Goal: Information Seeking & Learning: Learn about a topic

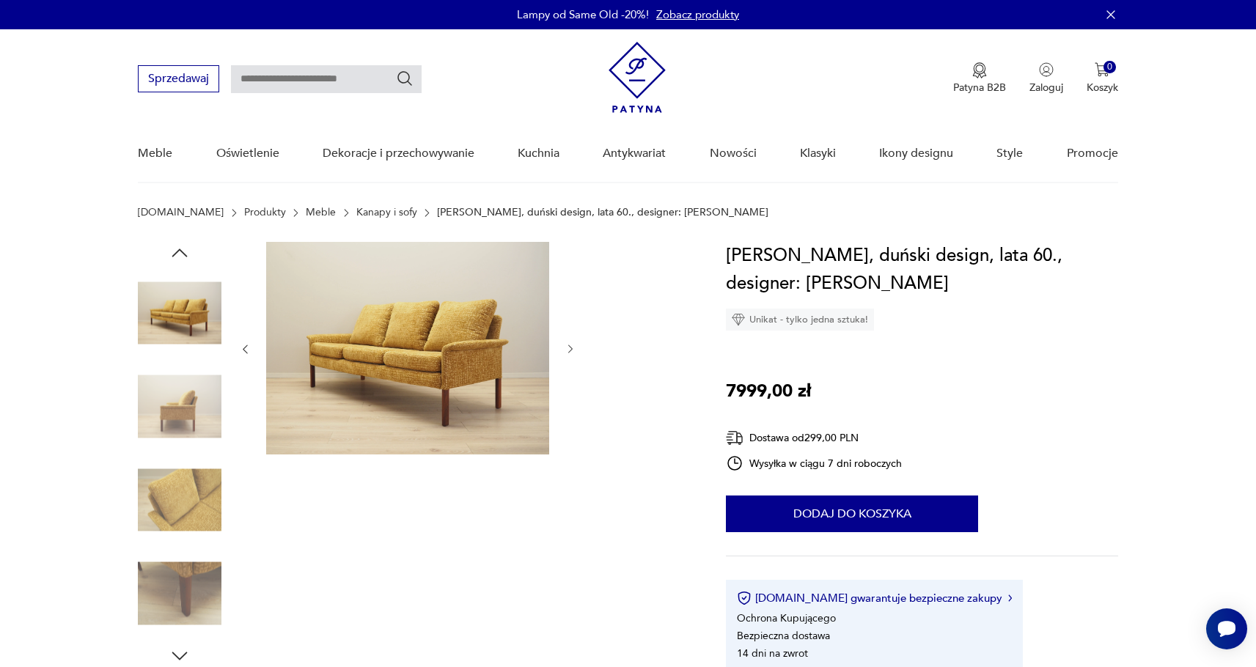
click at [174, 498] on img at bounding box center [180, 500] width 84 height 84
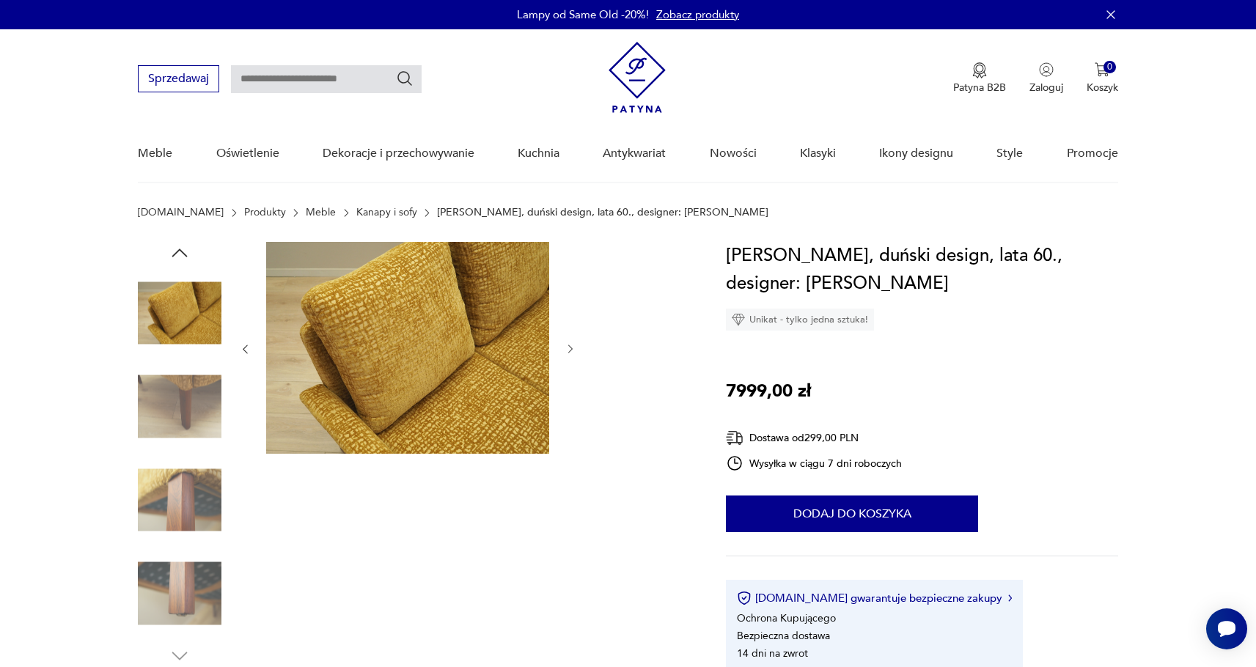
click at [177, 335] on img at bounding box center [180, 313] width 84 height 84
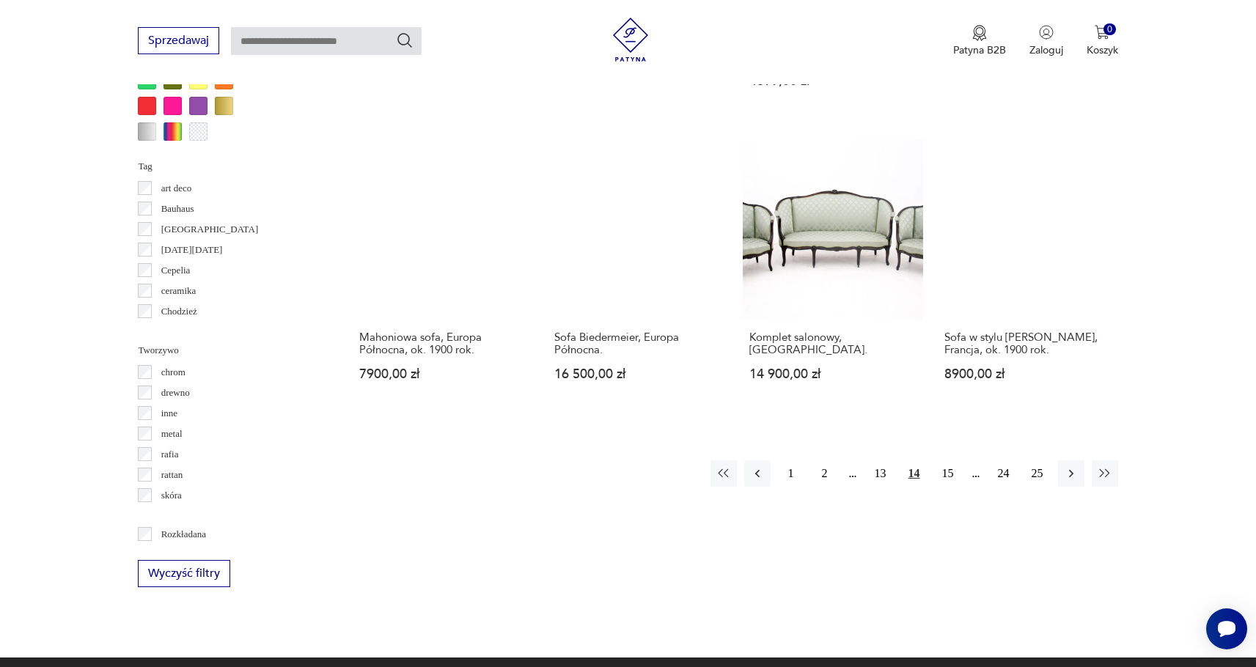
scroll to position [1454, 0]
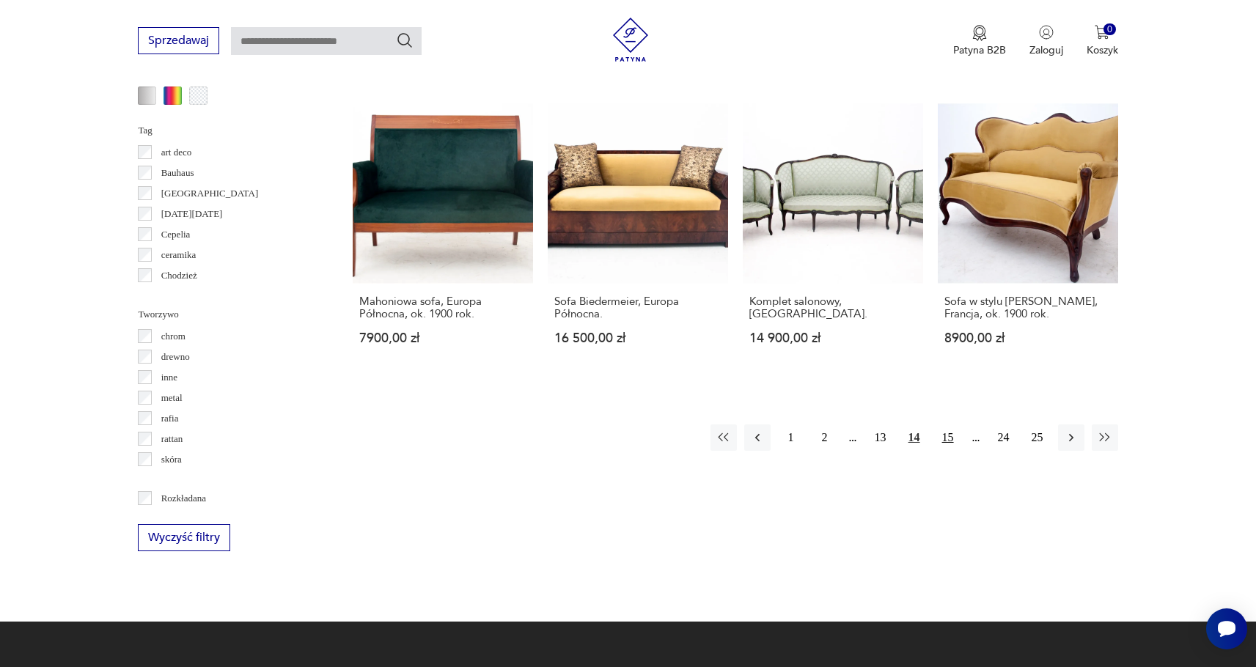
click at [949, 424] on button "15" at bounding box center [948, 437] width 26 height 26
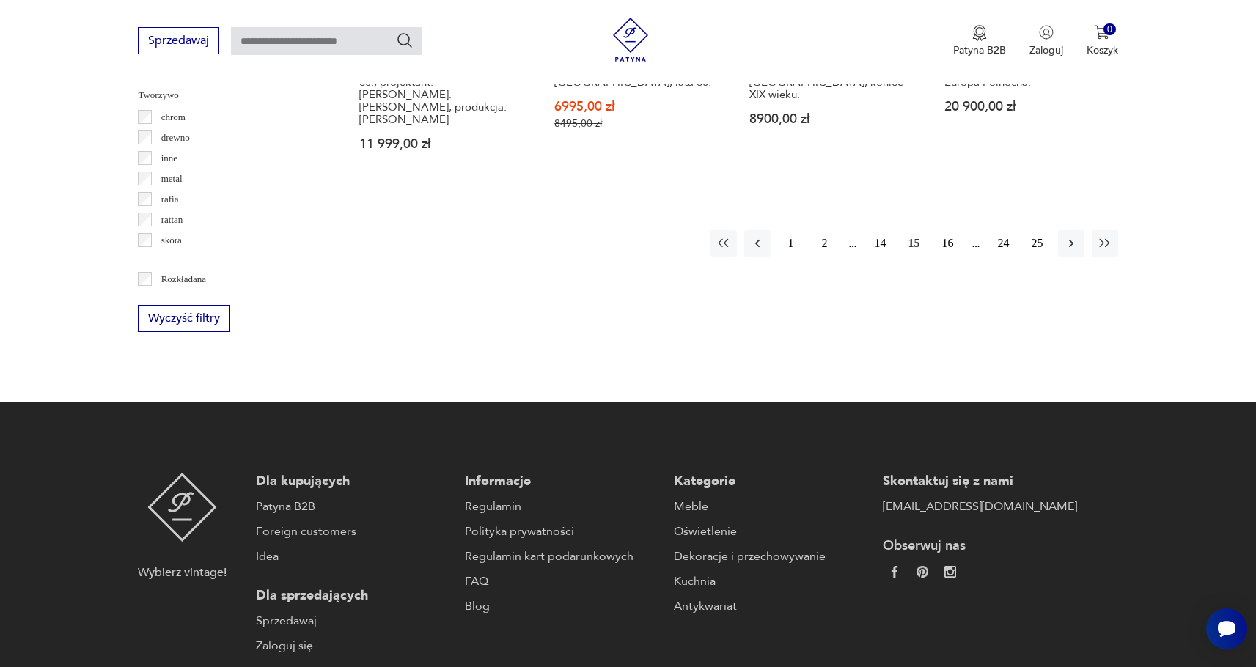
scroll to position [1679, 0]
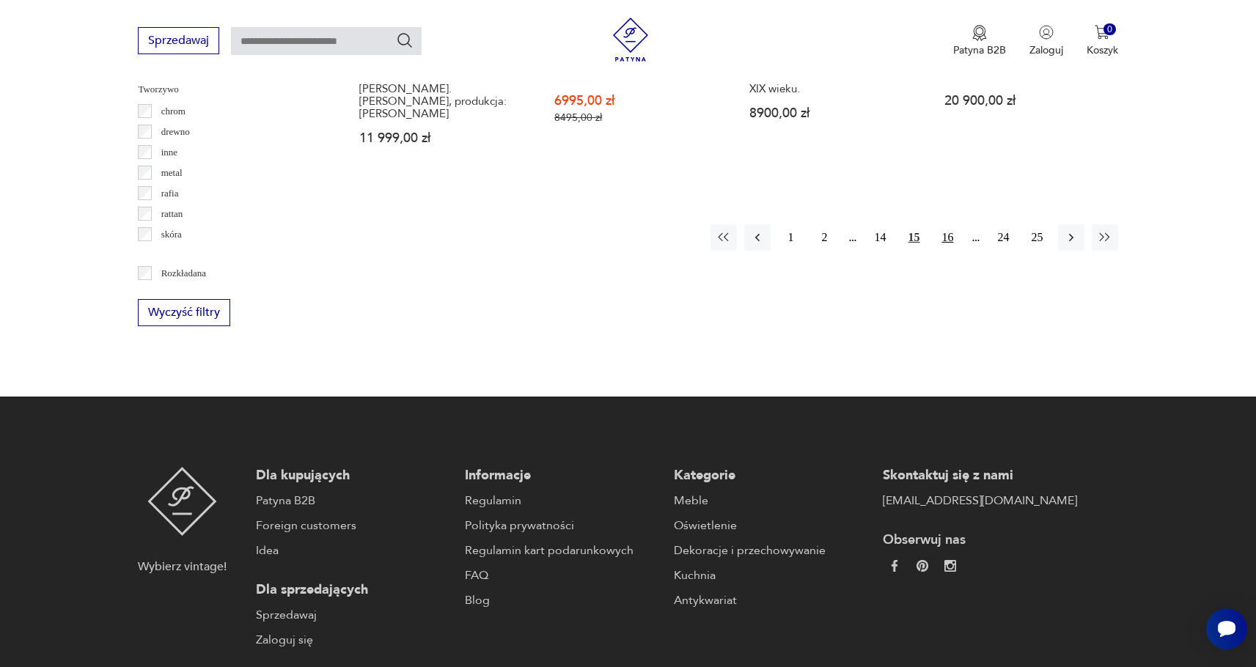
click at [949, 224] on button "16" at bounding box center [948, 237] width 26 height 26
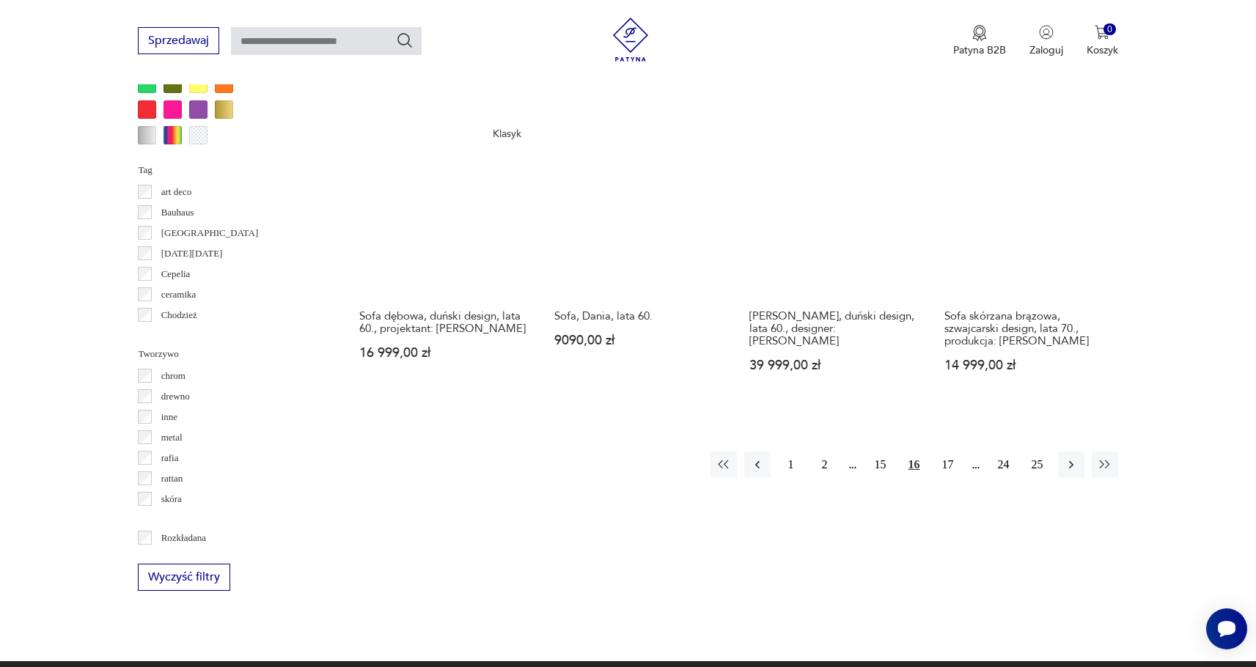
scroll to position [1495, 0]
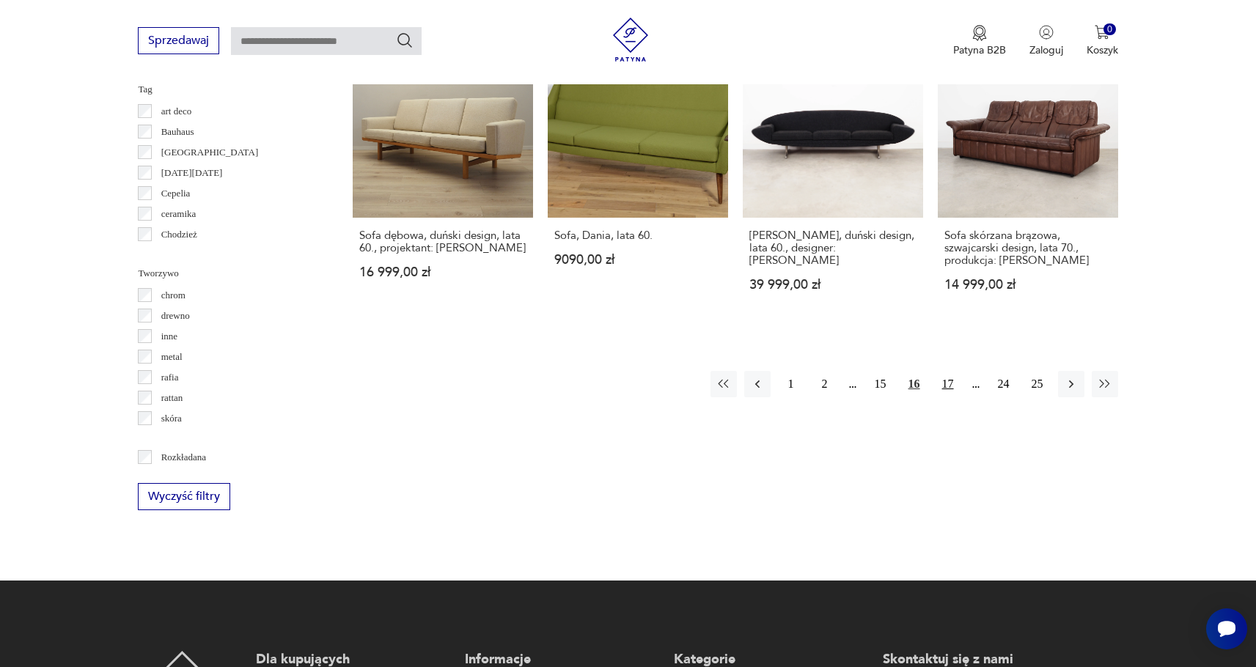
click at [948, 371] on button "17" at bounding box center [948, 384] width 26 height 26
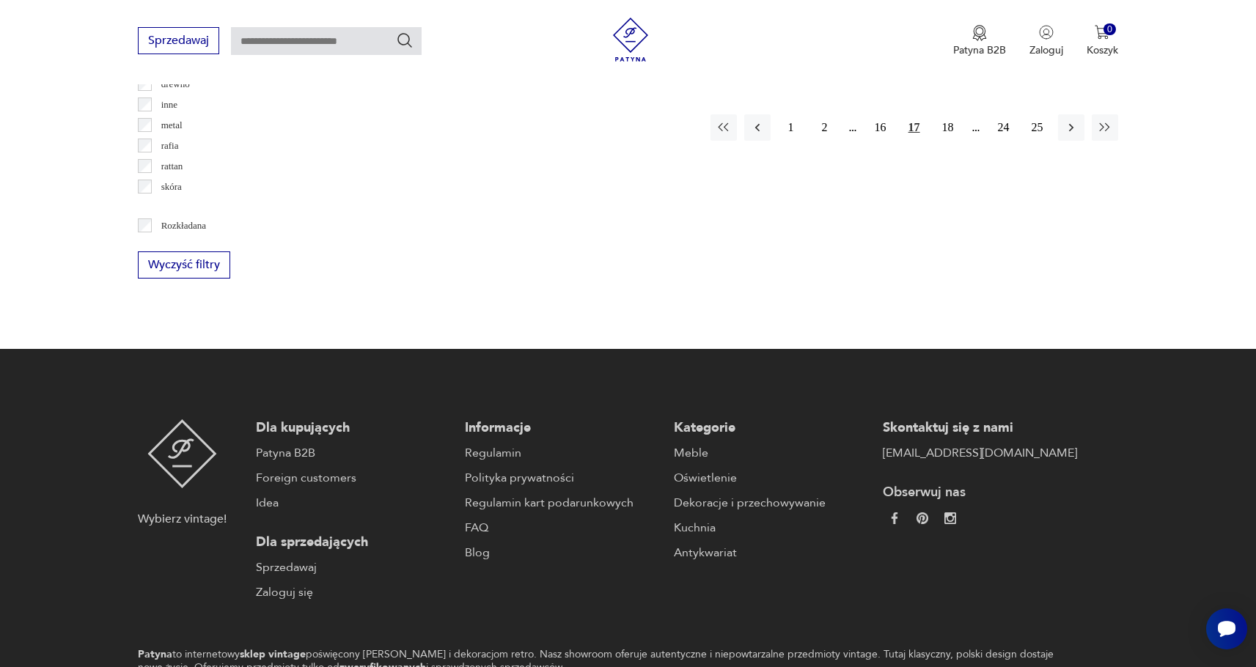
scroll to position [1588, 0]
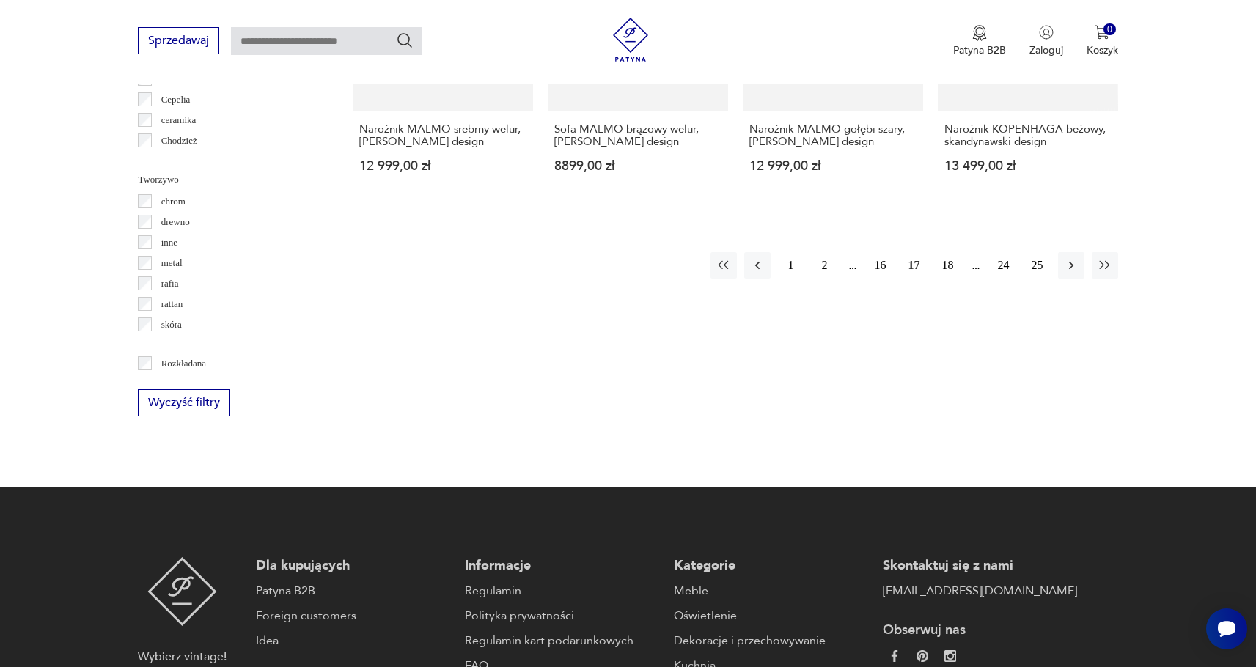
click at [951, 254] on button "18" at bounding box center [948, 265] width 26 height 26
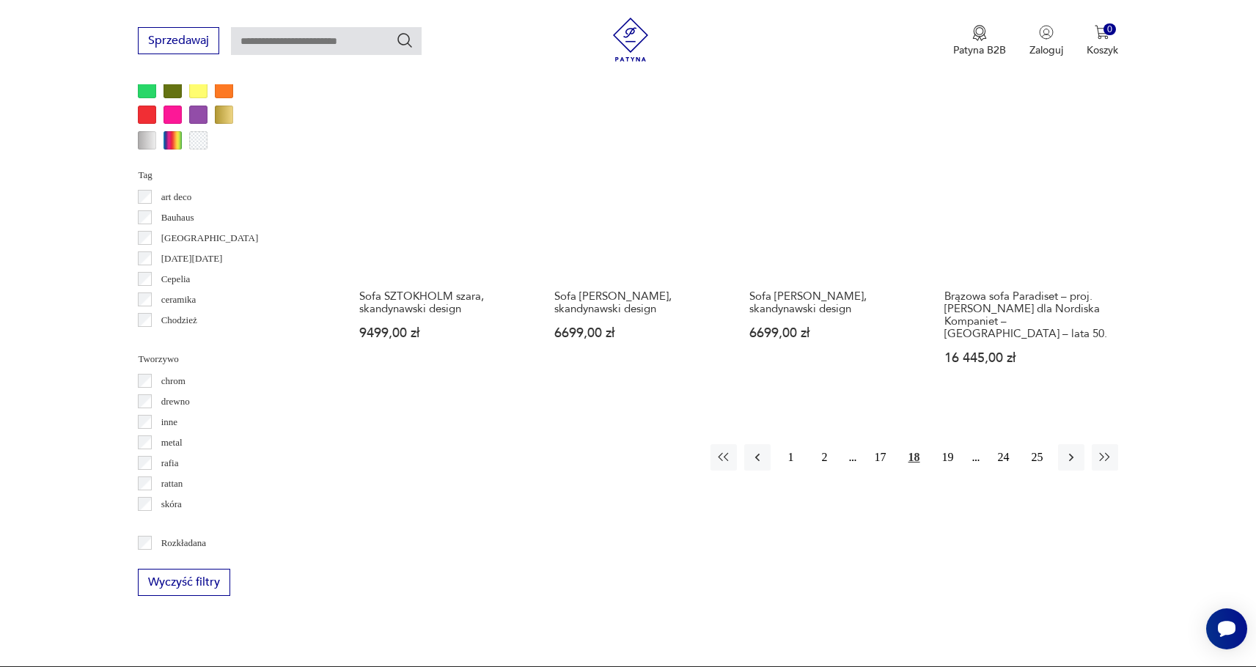
scroll to position [1451, 0]
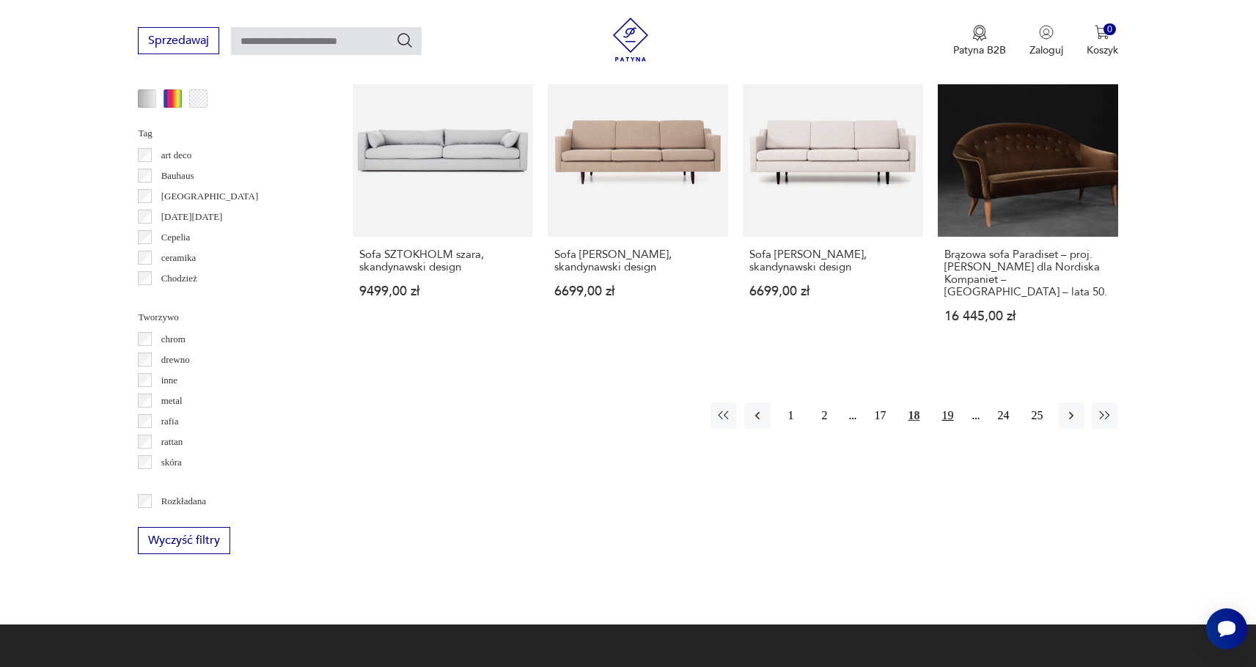
click at [949, 406] on button "19" at bounding box center [948, 415] width 26 height 26
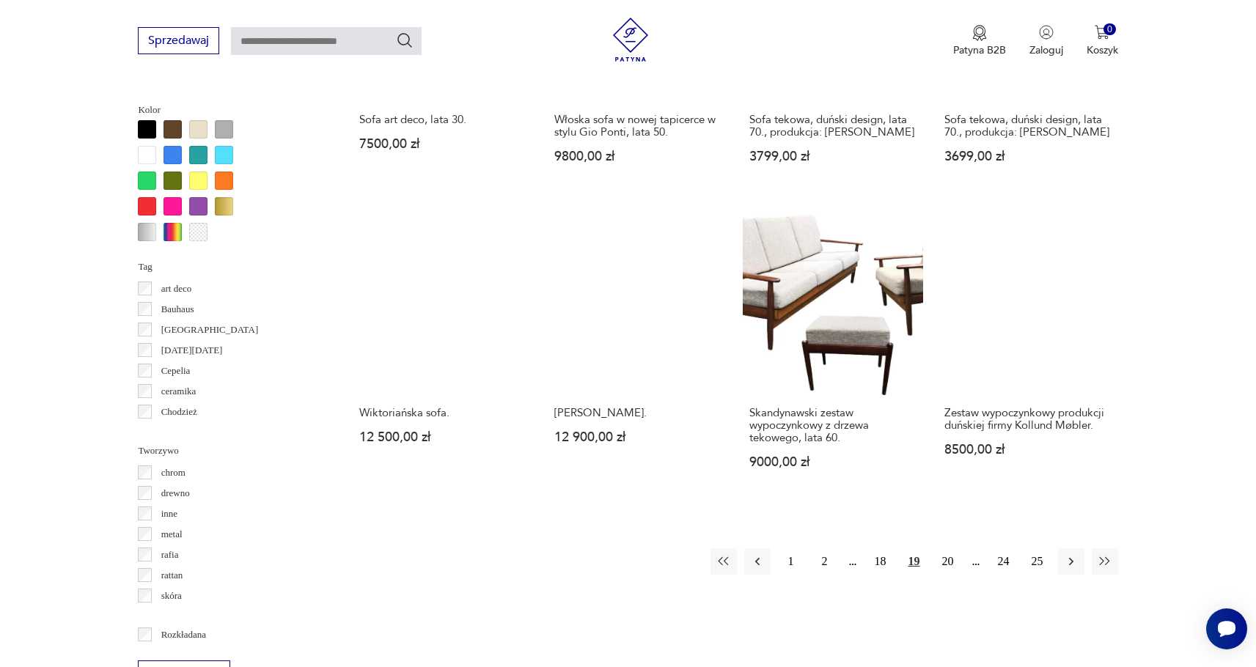
scroll to position [1319, 0]
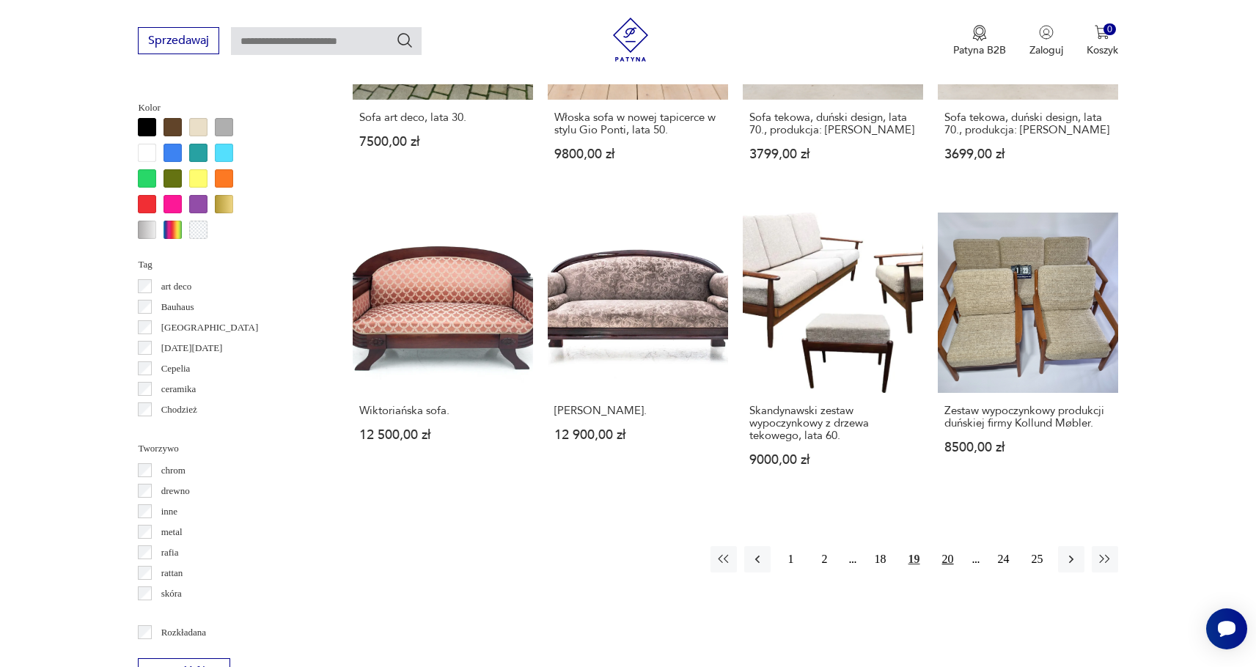
click at [948, 548] on button "20" at bounding box center [948, 559] width 26 height 26
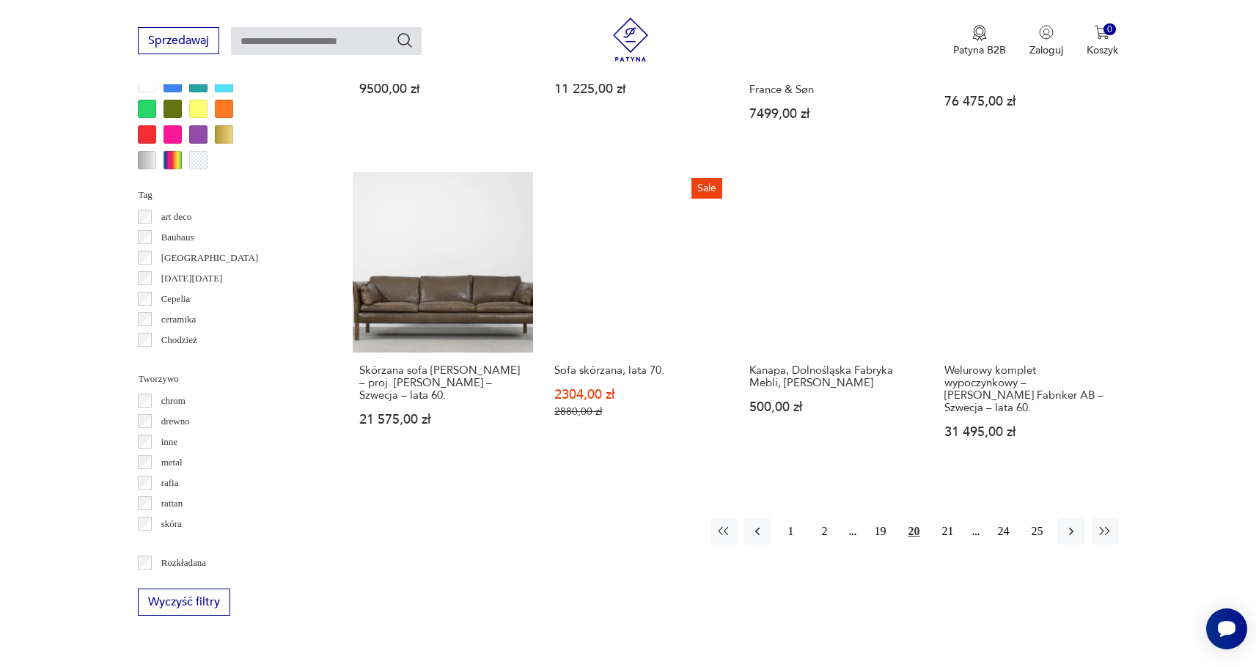
scroll to position [1393, 0]
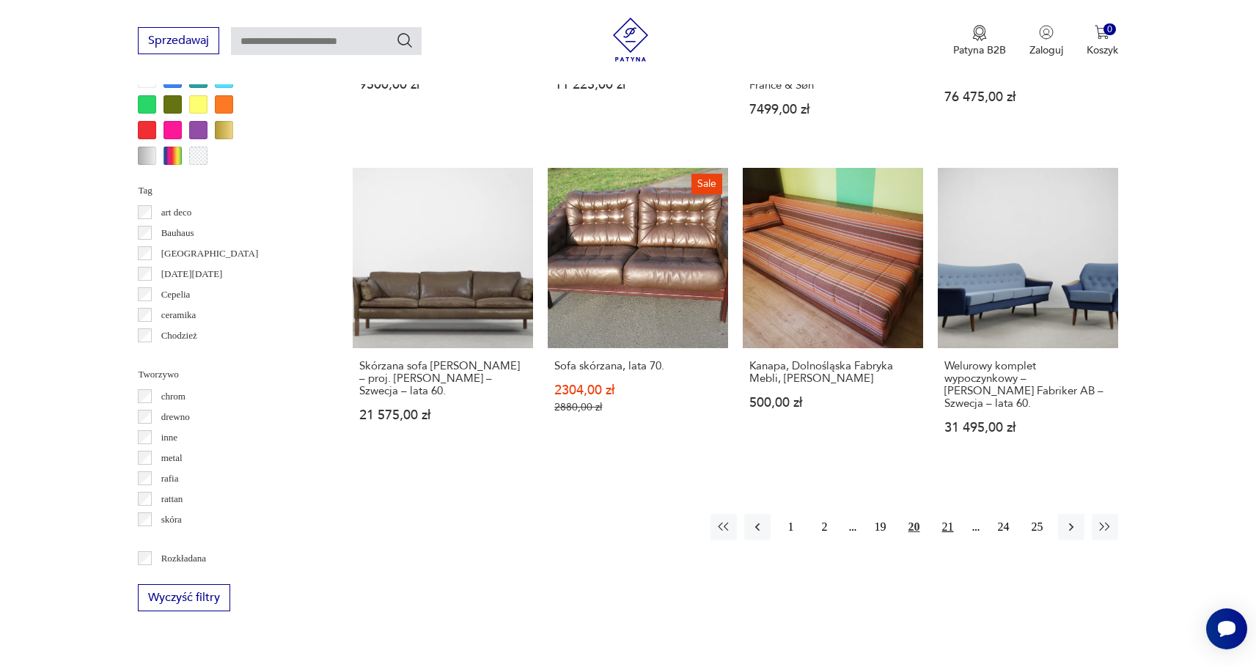
click at [948, 514] on button "21" at bounding box center [948, 527] width 26 height 26
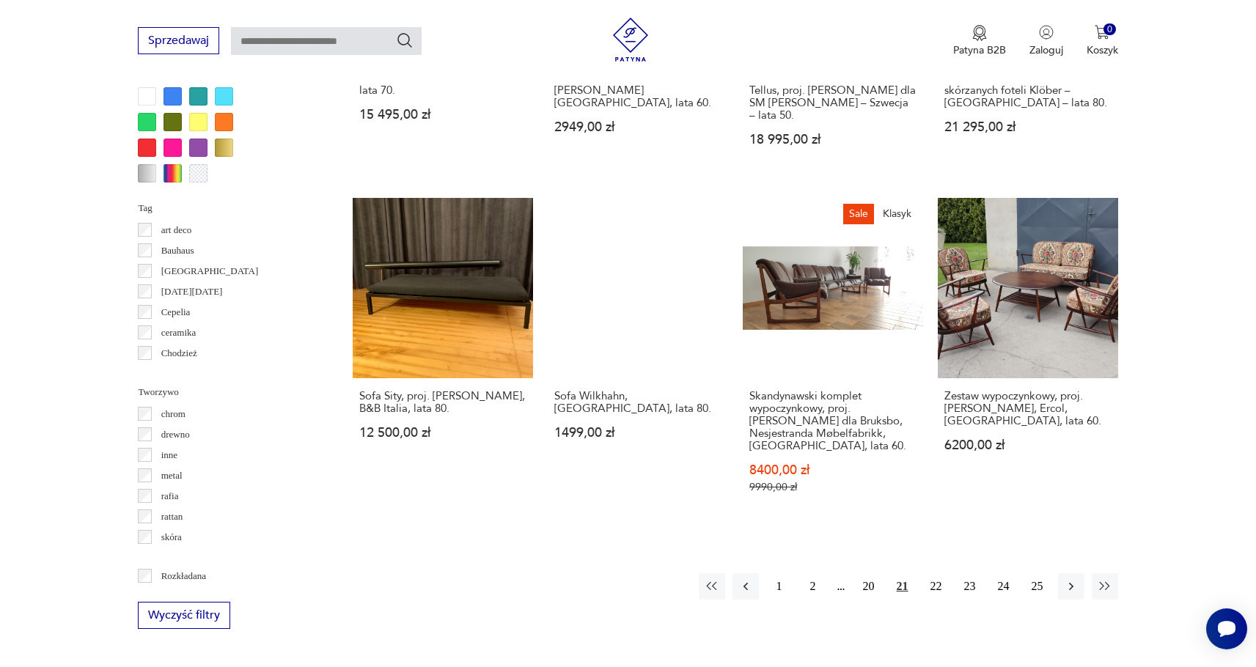
scroll to position [1379, 0]
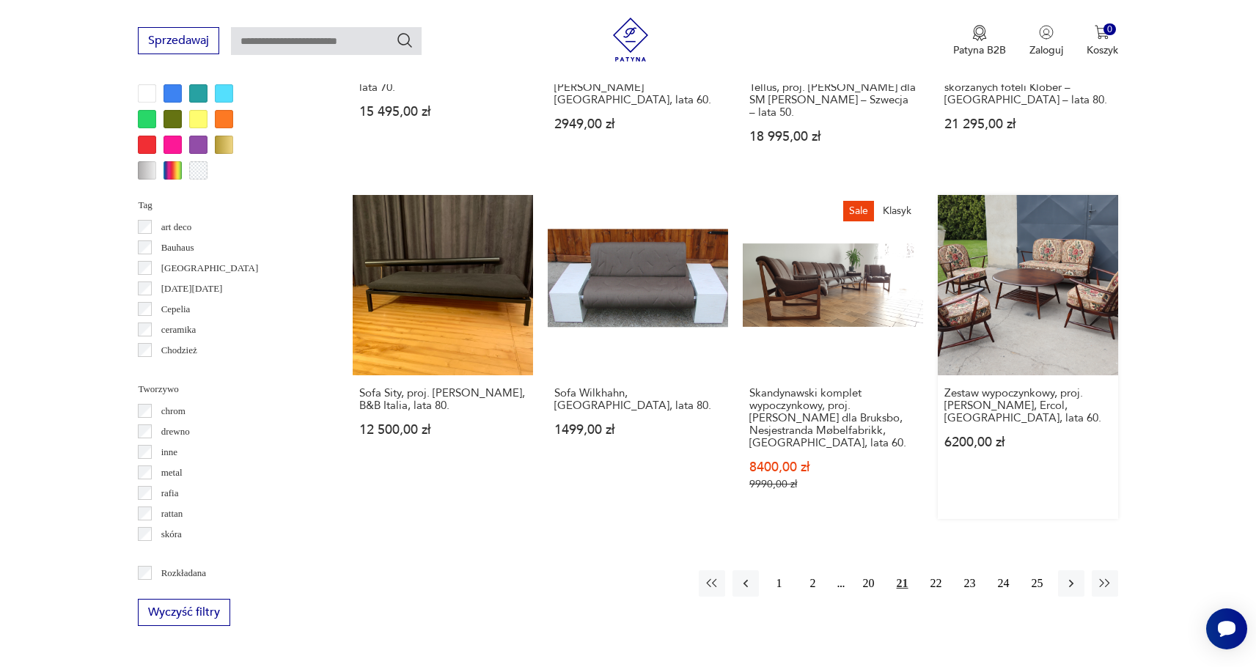
drag, startPoint x: 940, startPoint y: 548, endPoint x: 1020, endPoint y: 479, distance: 105.5
click at [940, 570] on button "22" at bounding box center [936, 583] width 26 height 26
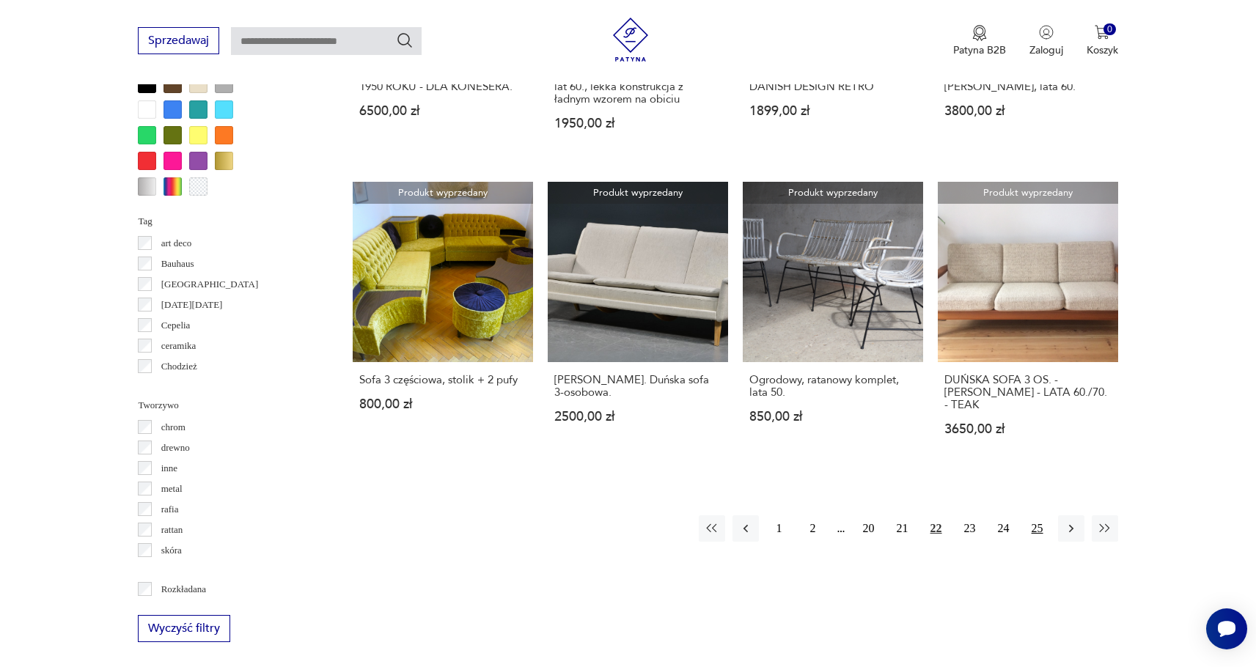
scroll to position [1364, 0]
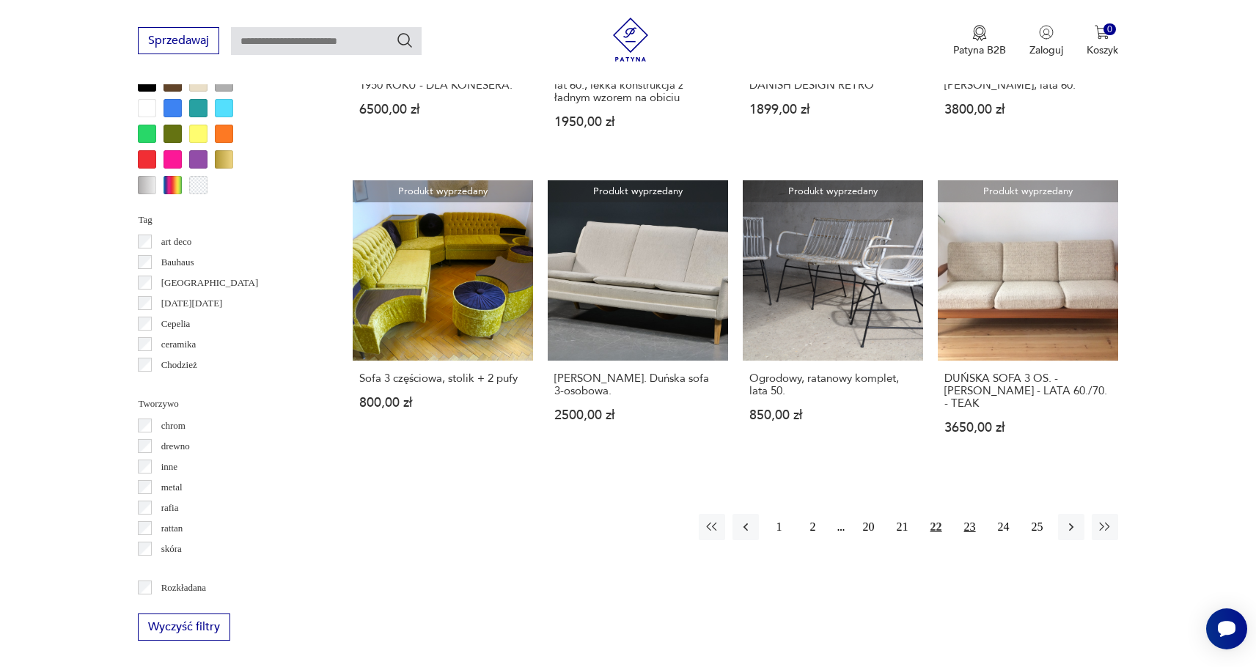
click at [976, 518] on button "23" at bounding box center [970, 527] width 26 height 26
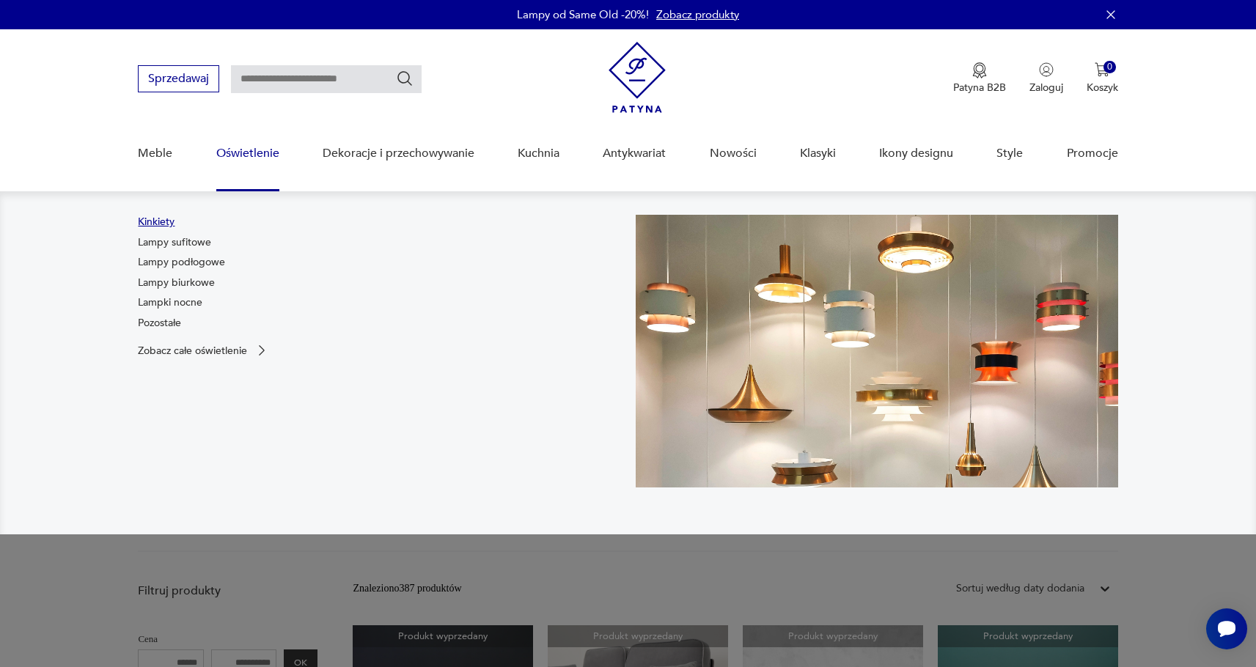
click at [152, 223] on link "Kinkiety" at bounding box center [156, 222] width 37 height 15
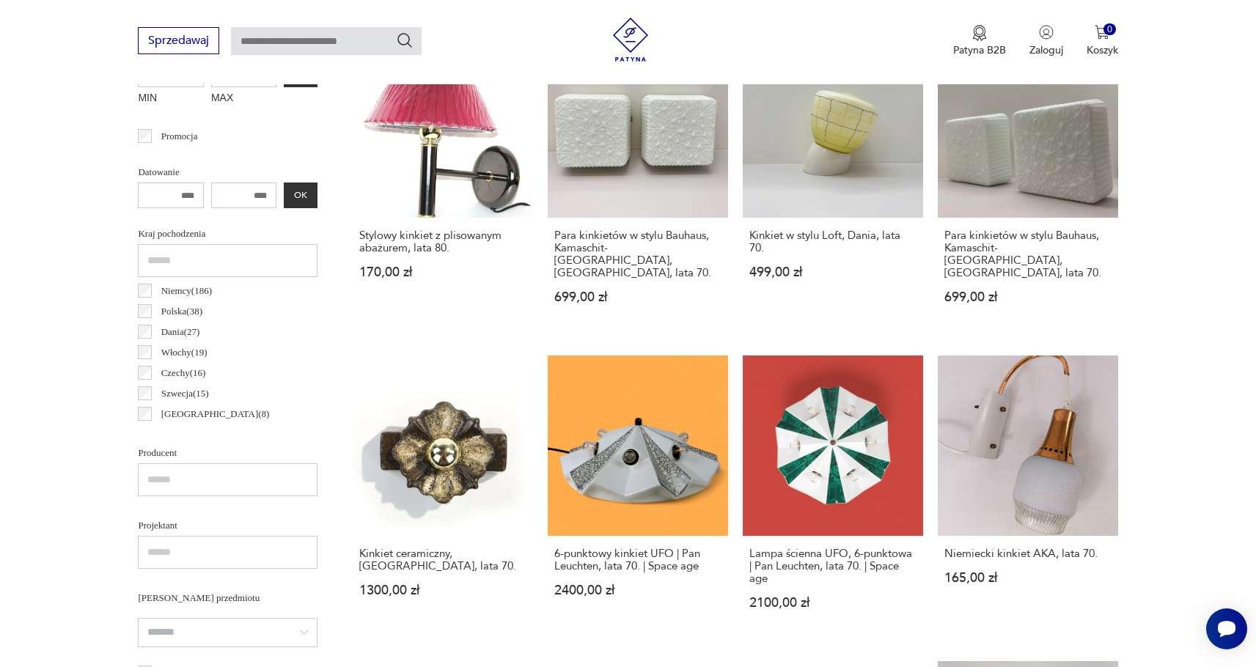
scroll to position [582, 0]
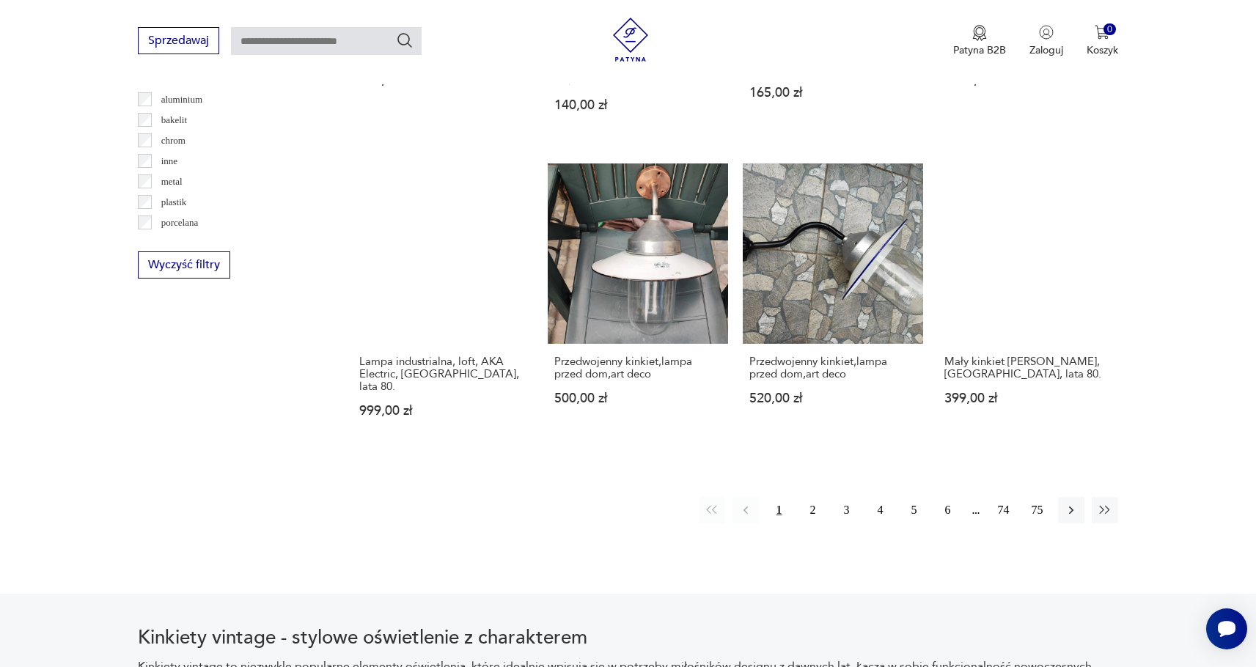
scroll to position [1489, 0]
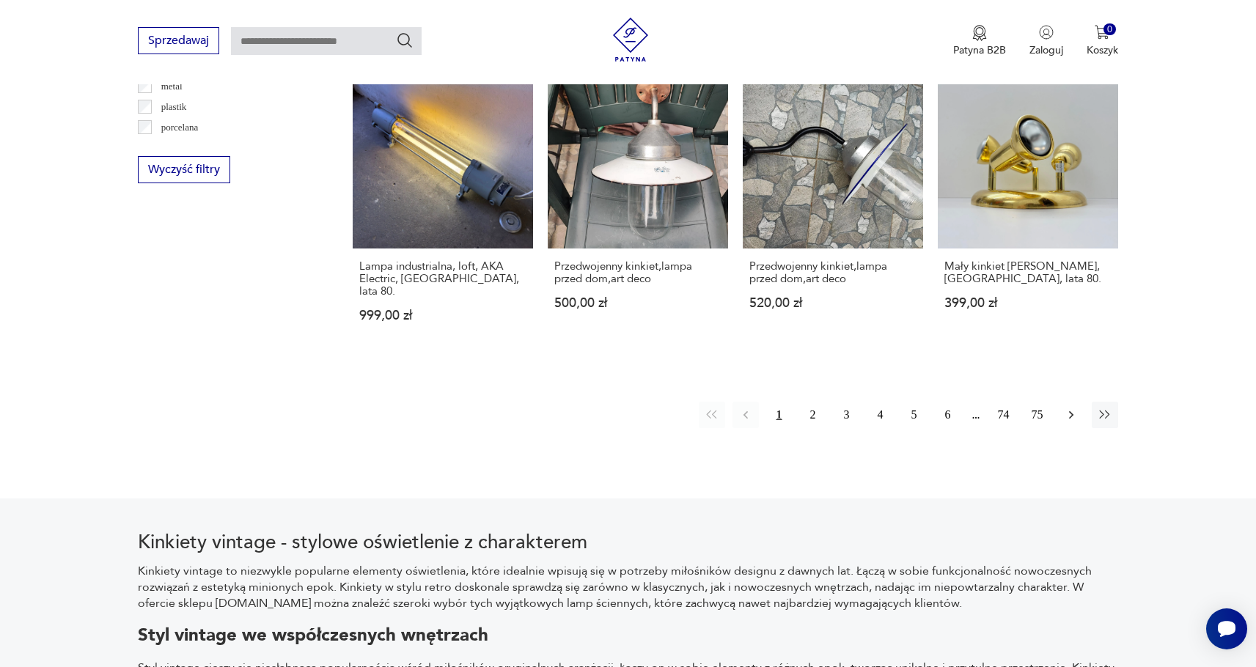
click at [1074, 408] on icon "button" at bounding box center [1071, 415] width 15 height 15
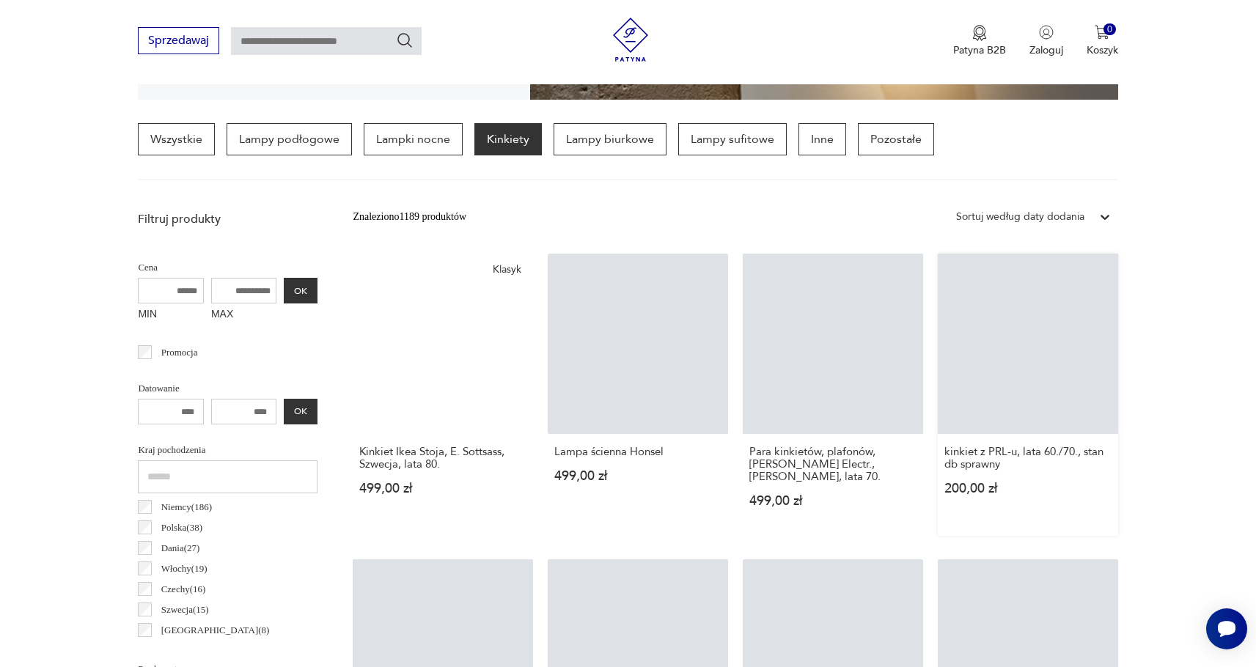
scroll to position [345, 0]
